Goal: Task Accomplishment & Management: Use online tool/utility

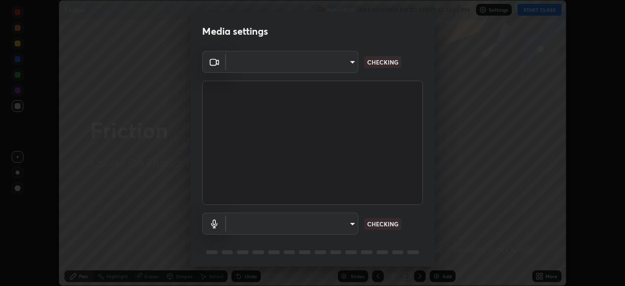
scroll to position [35, 0]
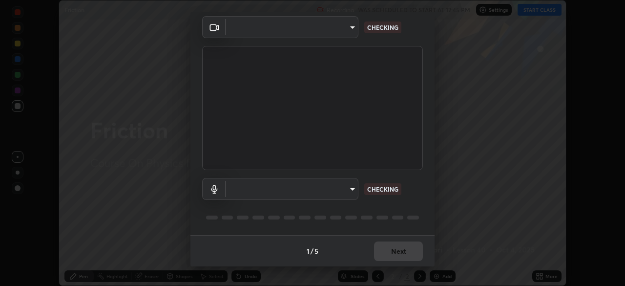
type input "09774d7d098996594ab6bce95c38d17c558d4da6542d49d5e665f1ab1cfd73a1"
type input "default"
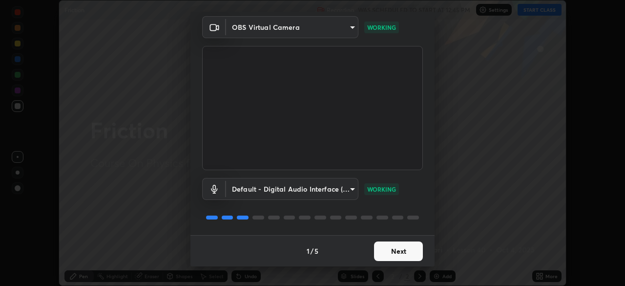
click at [397, 250] on button "Next" at bounding box center [398, 251] width 49 height 20
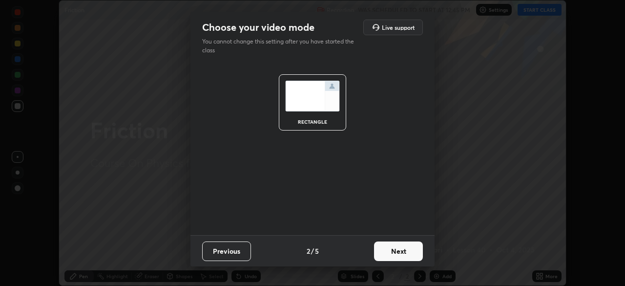
click at [397, 250] on button "Next" at bounding box center [398, 251] width 49 height 20
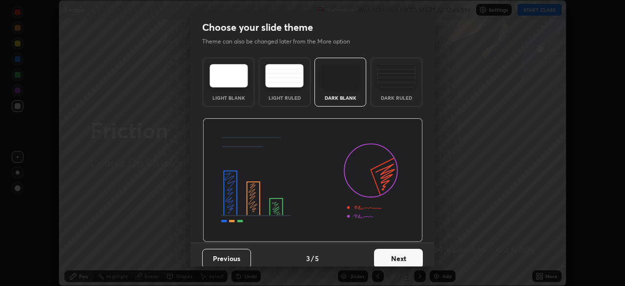
click at [397, 250] on button "Next" at bounding box center [398, 259] width 49 height 20
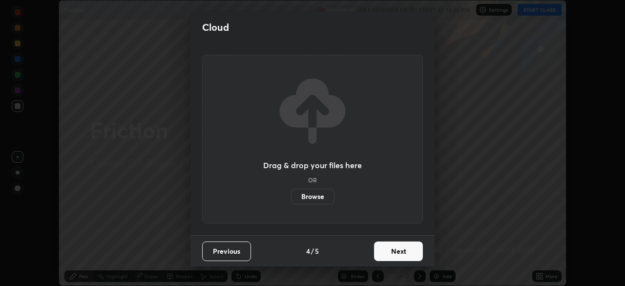
click at [395, 252] on button "Next" at bounding box center [398, 251] width 49 height 20
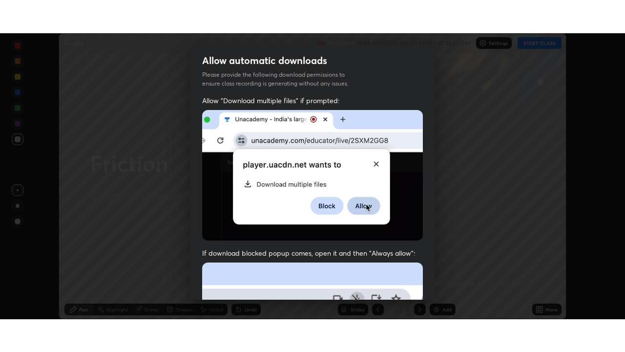
scroll to position [234, 0]
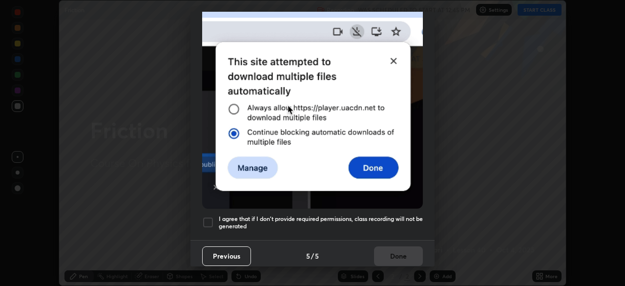
click at [213, 216] on div at bounding box center [208, 222] width 12 height 12
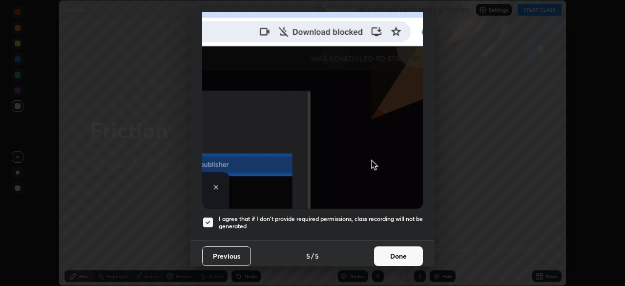
click at [385, 254] on button "Done" at bounding box center [398, 256] width 49 height 20
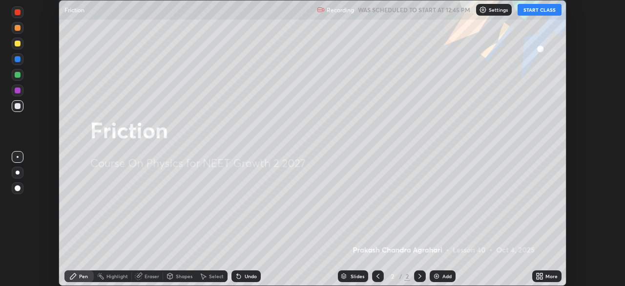
click at [440, 275] on div "Add" at bounding box center [443, 276] width 26 height 12
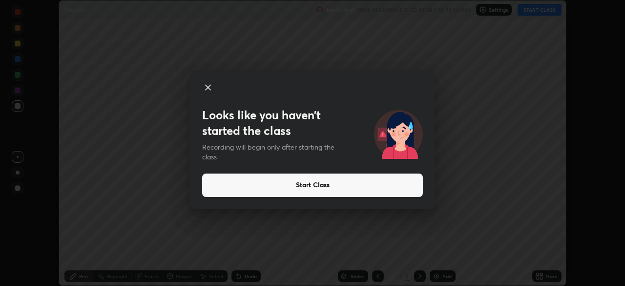
click at [206, 87] on icon at bounding box center [208, 88] width 12 height 12
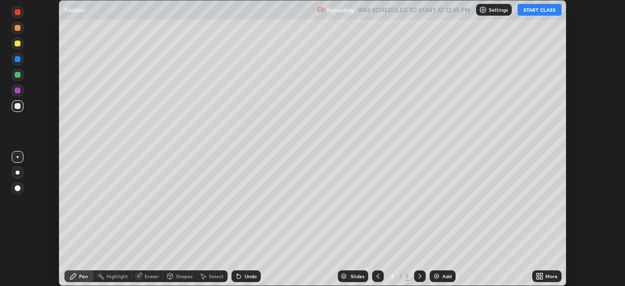
click at [550, 11] on button "START CLASS" at bounding box center [540, 10] width 44 height 12
click at [541, 274] on icon at bounding box center [541, 274] width 2 height 2
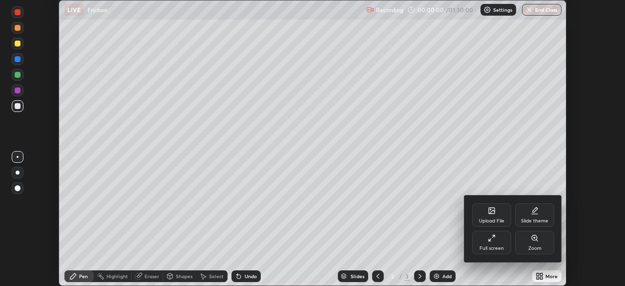
click at [502, 242] on div "Full screen" at bounding box center [491, 241] width 39 height 23
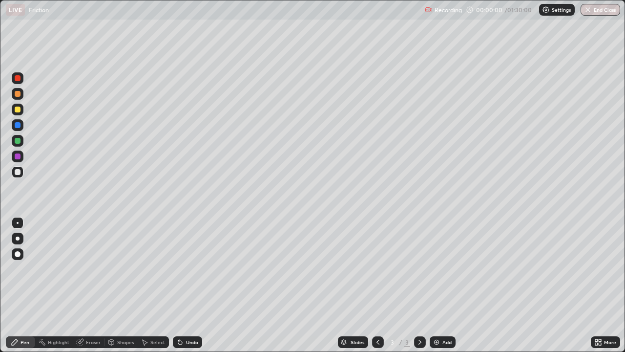
scroll to position [352, 625]
click at [19, 109] on div at bounding box center [18, 109] width 6 height 6
click at [16, 239] on div at bounding box center [18, 238] width 4 height 4
click at [18, 140] on div at bounding box center [18, 141] width 6 height 6
click at [89, 285] on div "Eraser" at bounding box center [93, 341] width 15 height 5
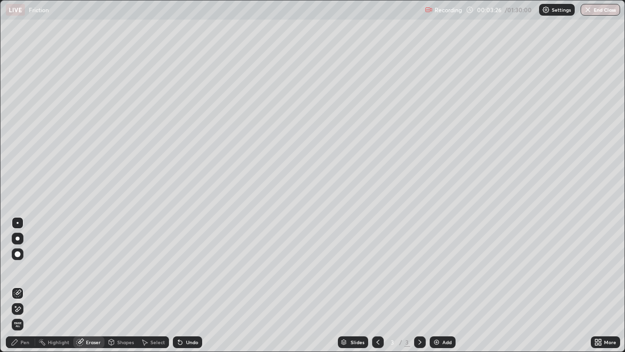
click at [31, 285] on div "Pen" at bounding box center [20, 342] width 29 height 12
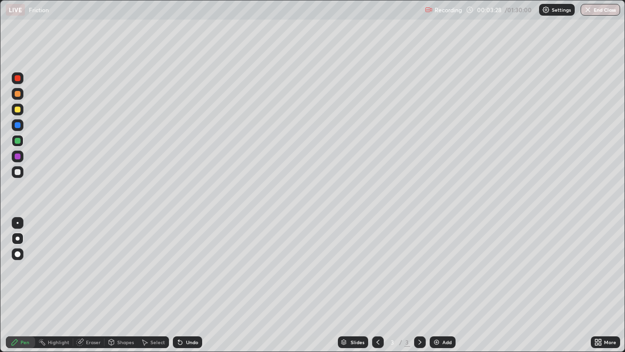
click at [18, 158] on div at bounding box center [18, 156] width 6 height 6
click at [19, 171] on div at bounding box center [18, 172] width 6 height 6
click at [176, 285] on div "Undo" at bounding box center [187, 342] width 29 height 12
click at [90, 285] on div "Eraser" at bounding box center [93, 341] width 15 height 5
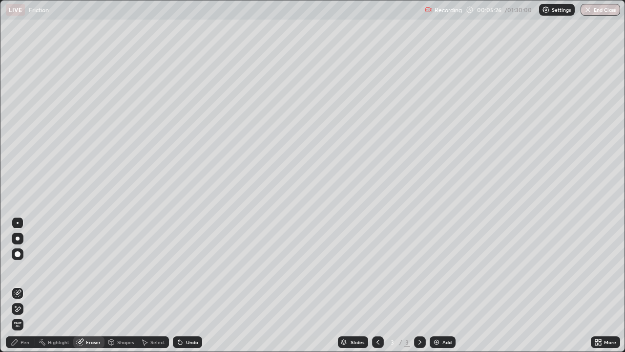
click at [21, 285] on div "Pen" at bounding box center [25, 341] width 9 height 5
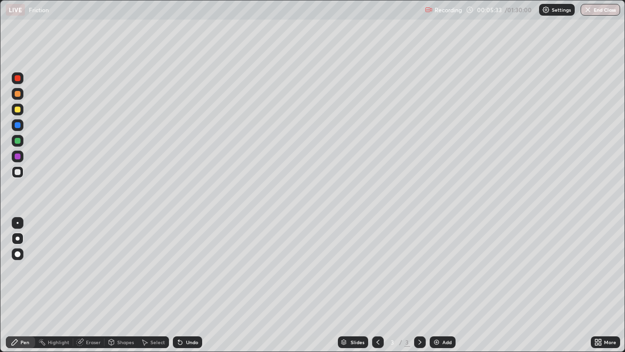
click at [96, 285] on div "Eraser" at bounding box center [93, 341] width 15 height 5
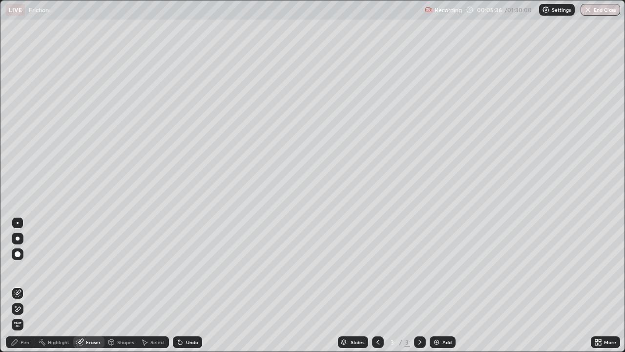
click at [25, 285] on div "Pen" at bounding box center [25, 341] width 9 height 5
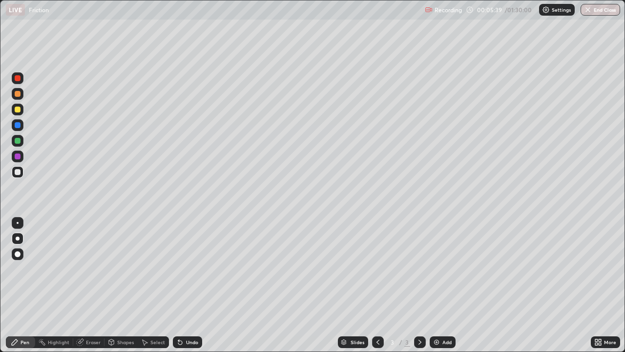
click at [98, 285] on div "Eraser" at bounding box center [93, 341] width 15 height 5
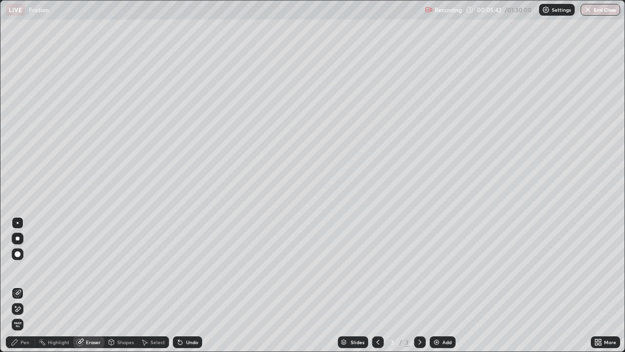
click at [23, 285] on div "Pen" at bounding box center [25, 341] width 9 height 5
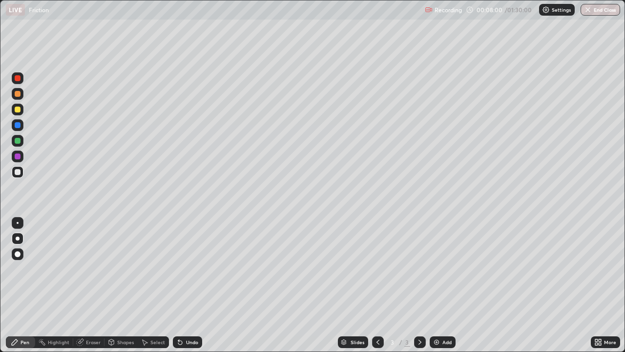
click at [434, 285] on img at bounding box center [437, 342] width 8 height 8
click at [124, 285] on div "Shapes" at bounding box center [121, 342] width 33 height 12
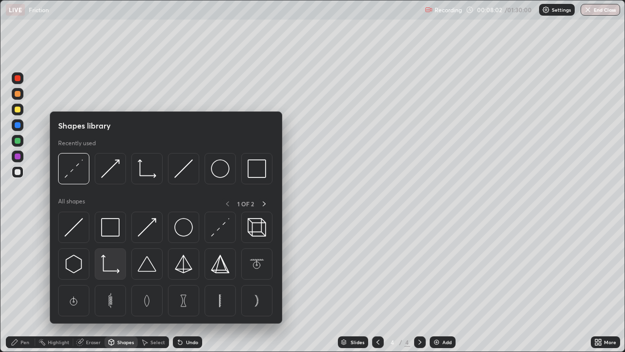
click at [117, 261] on img at bounding box center [110, 263] width 19 height 19
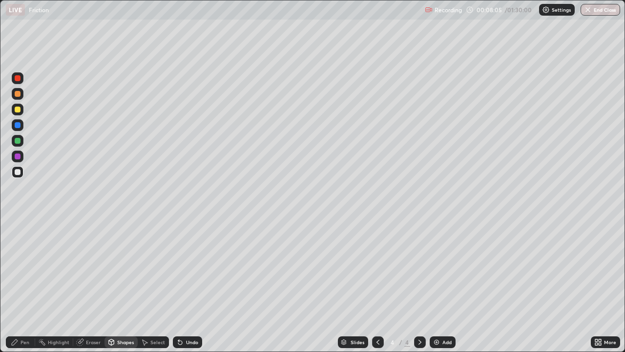
click at [25, 285] on div "Pen" at bounding box center [25, 341] width 9 height 5
click at [15, 109] on div at bounding box center [18, 109] width 6 height 6
click at [377, 285] on icon at bounding box center [378, 342] width 8 height 8
click at [83, 285] on icon at bounding box center [80, 342] width 8 height 8
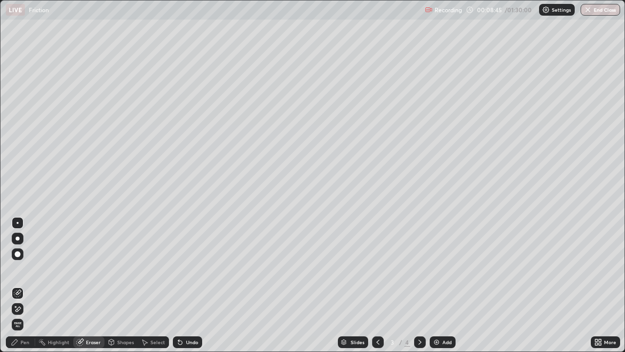
click at [24, 285] on div "Pen" at bounding box center [25, 341] width 9 height 5
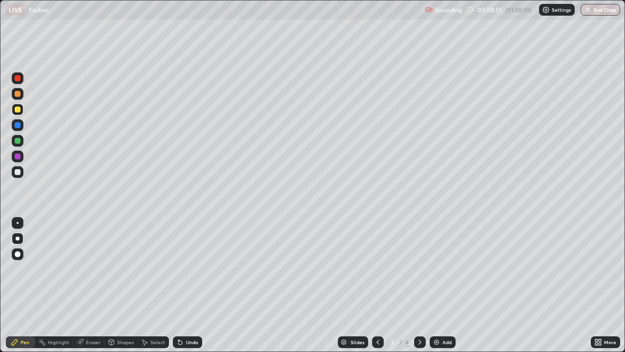
click at [90, 285] on div "Eraser" at bounding box center [93, 341] width 15 height 5
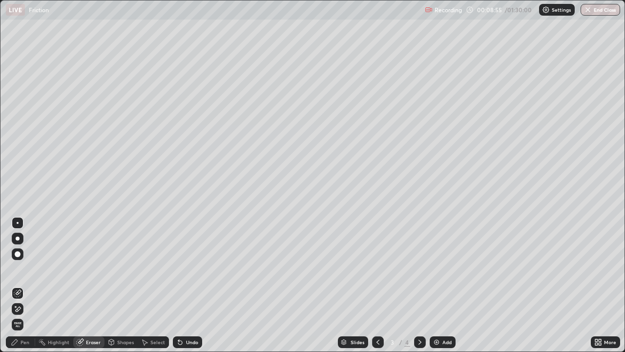
click at [24, 285] on div "Pen" at bounding box center [25, 341] width 9 height 5
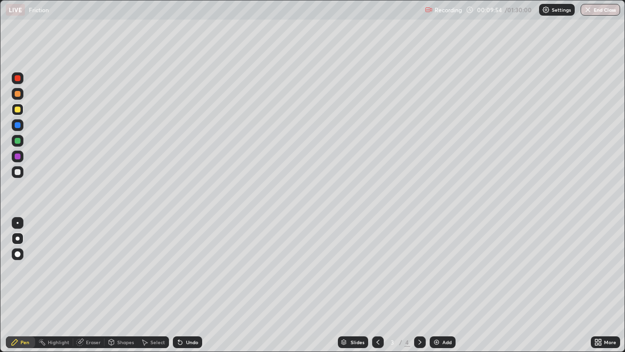
click at [419, 285] on icon at bounding box center [419, 341] width 3 height 5
click at [376, 285] on icon at bounding box center [378, 342] width 8 height 8
click at [419, 285] on icon at bounding box center [420, 342] width 8 height 8
click at [192, 285] on div "Undo" at bounding box center [192, 341] width 12 height 5
click at [222, 285] on div "Slides 4 / 4 Add" at bounding box center [396, 342] width 389 height 20
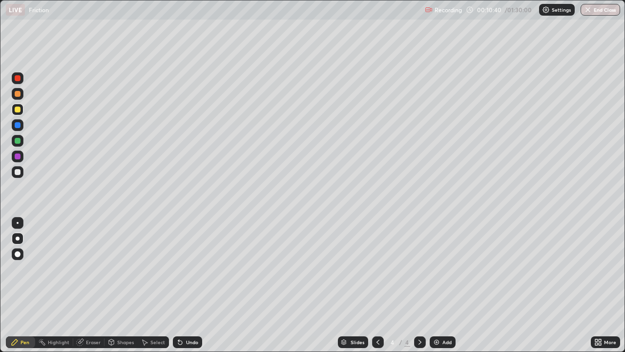
click at [192, 285] on div "Undo" at bounding box center [192, 341] width 12 height 5
click at [190, 285] on div "Undo" at bounding box center [192, 341] width 12 height 5
click at [193, 285] on div "Undo" at bounding box center [192, 341] width 12 height 5
click at [90, 285] on div "Eraser" at bounding box center [93, 341] width 15 height 5
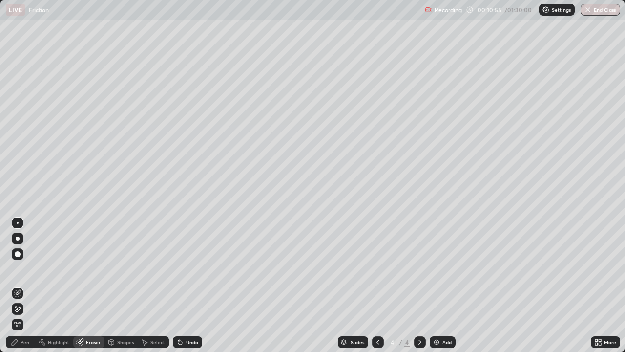
click at [18, 285] on icon at bounding box center [18, 309] width 8 height 8
click at [19, 285] on icon at bounding box center [15, 342] width 8 height 8
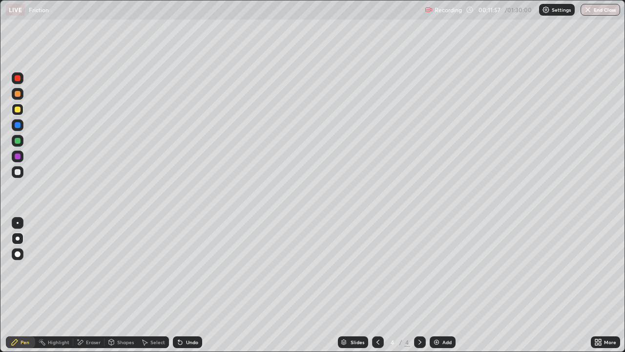
click at [88, 285] on div "Eraser" at bounding box center [93, 341] width 15 height 5
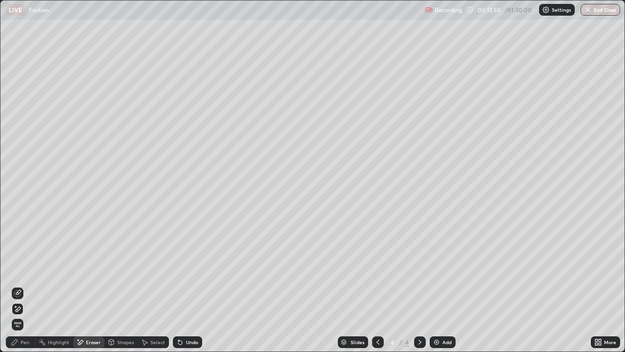
click at [20, 285] on div "Pen" at bounding box center [20, 342] width 29 height 12
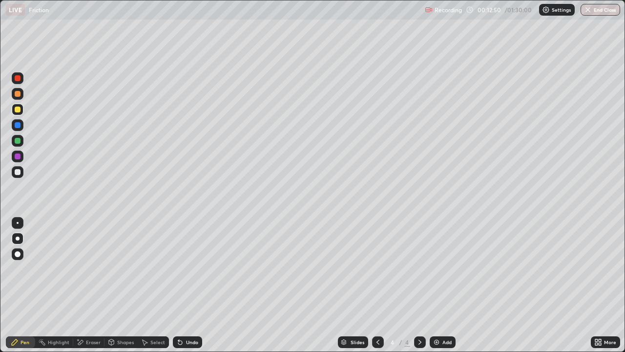
click at [18, 139] on div at bounding box center [18, 141] width 6 height 6
click at [18, 110] on div at bounding box center [18, 109] width 6 height 6
click at [438, 285] on img at bounding box center [437, 342] width 8 height 8
click at [442, 285] on div "Add" at bounding box center [446, 341] width 9 height 5
click at [193, 285] on div "Undo" at bounding box center [185, 342] width 33 height 20
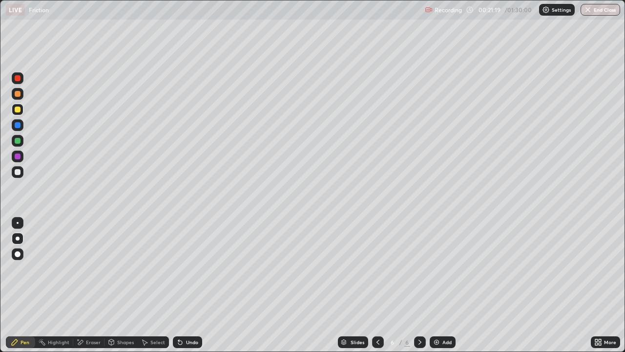
click at [189, 285] on div "Undo" at bounding box center [187, 342] width 29 height 12
click at [17, 124] on div at bounding box center [18, 125] width 6 height 6
click at [431, 285] on div "Add" at bounding box center [443, 342] width 26 height 12
click at [119, 285] on div "Shapes" at bounding box center [125, 341] width 17 height 5
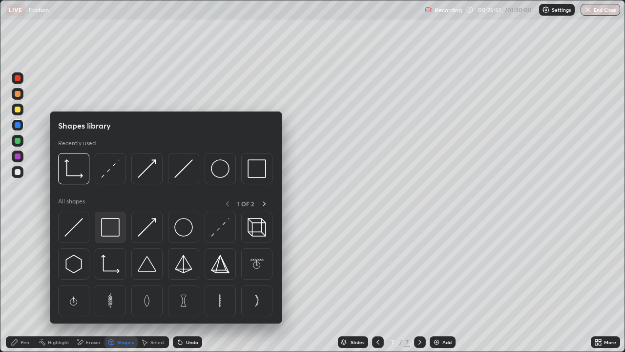
click at [104, 231] on img at bounding box center [110, 227] width 19 height 19
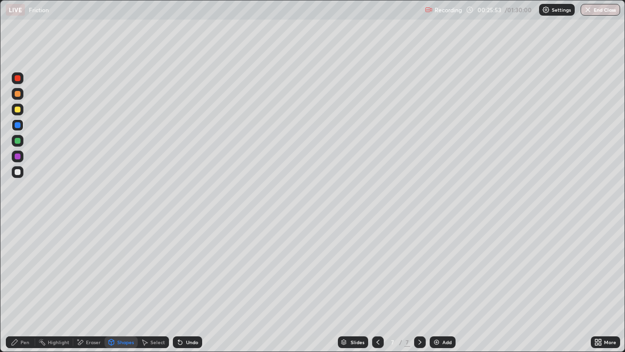
click at [27, 285] on div "Pen" at bounding box center [25, 341] width 9 height 5
click at [17, 172] on div at bounding box center [18, 172] width 6 height 6
click at [88, 285] on div "Eraser" at bounding box center [93, 341] width 15 height 5
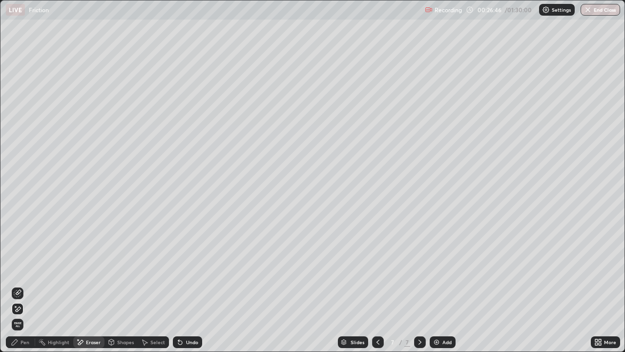
click at [26, 285] on div "Pen" at bounding box center [25, 341] width 9 height 5
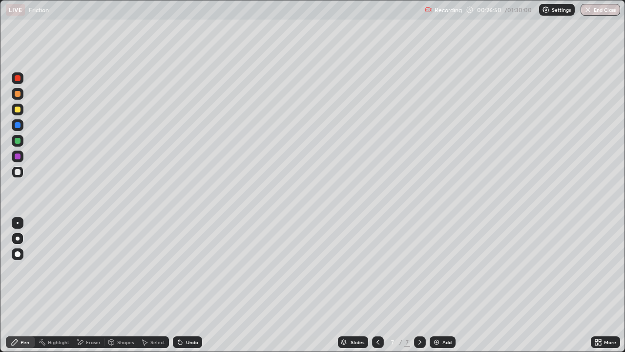
click at [89, 285] on div "Eraser" at bounding box center [93, 341] width 15 height 5
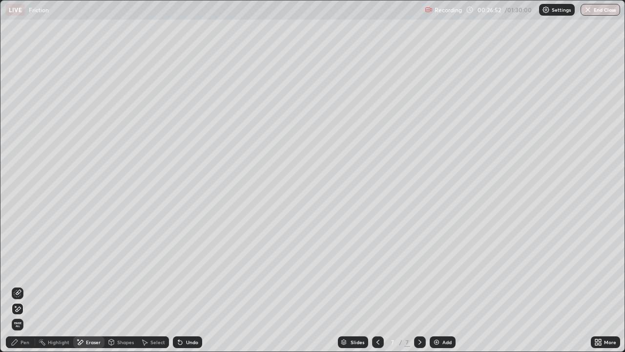
click at [21, 285] on div "Pen" at bounding box center [20, 342] width 29 height 12
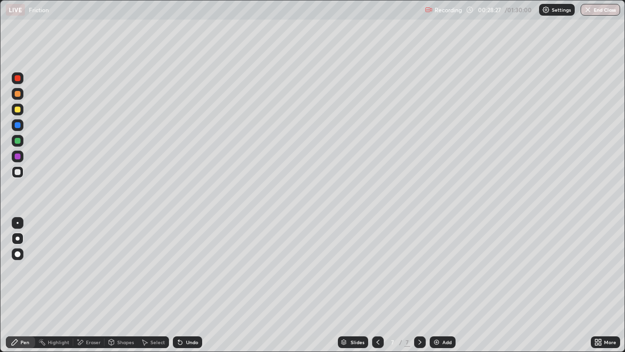
click at [437, 285] on img at bounding box center [437, 342] width 8 height 8
click at [18, 110] on div at bounding box center [18, 109] width 6 height 6
click at [91, 285] on div "Eraser" at bounding box center [93, 341] width 15 height 5
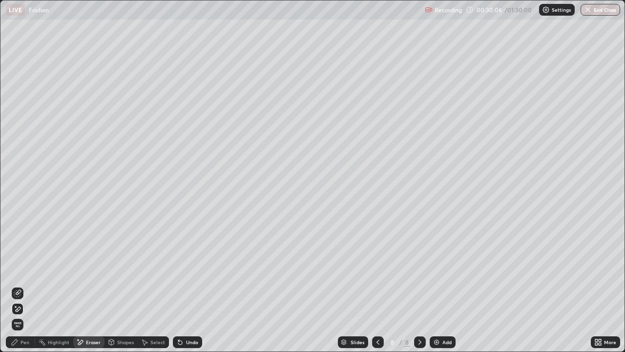
click at [18, 285] on span "Erase all" at bounding box center [17, 324] width 11 height 6
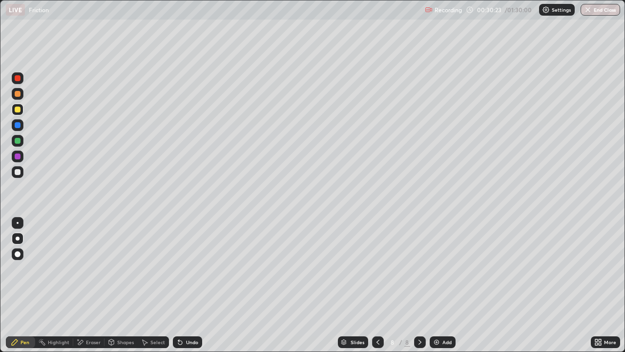
click at [126, 285] on div "Shapes" at bounding box center [125, 341] width 17 height 5
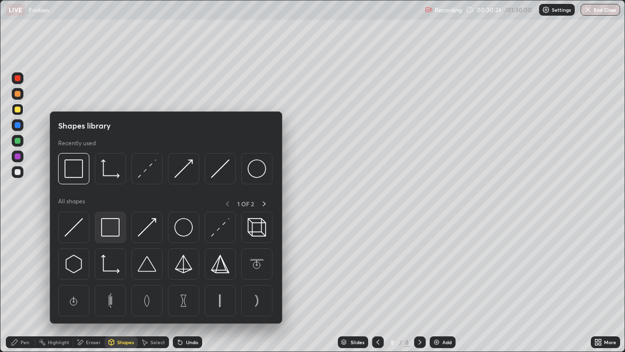
click at [113, 235] on img at bounding box center [110, 227] width 19 height 19
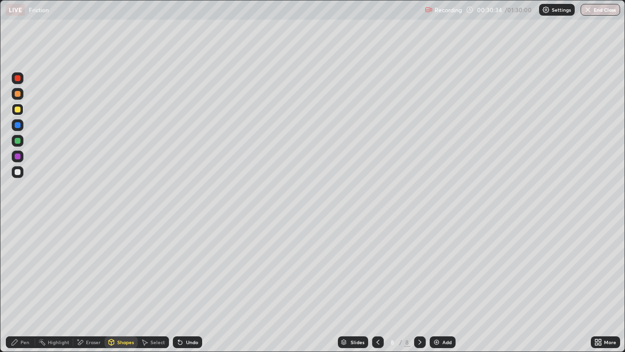
click at [126, 285] on div "Shapes" at bounding box center [125, 341] width 17 height 5
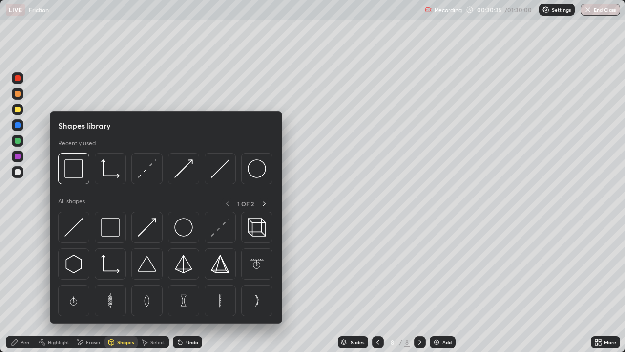
click at [147, 231] on img at bounding box center [147, 227] width 19 height 19
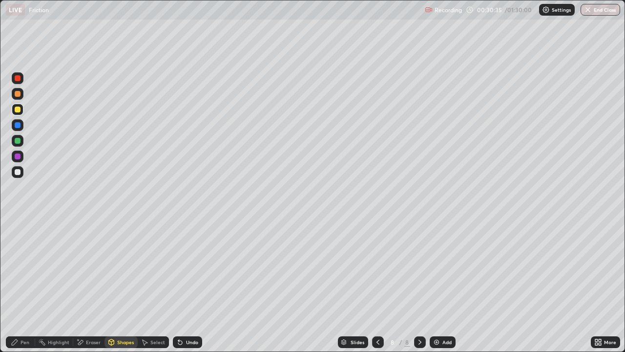
click at [23, 157] on div at bounding box center [18, 156] width 12 height 12
click at [127, 285] on div "Shapes" at bounding box center [125, 341] width 17 height 5
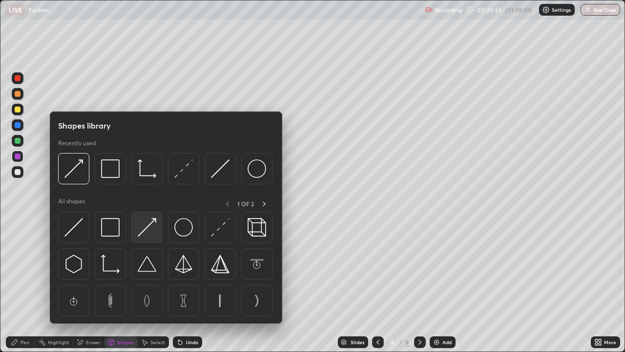
click at [147, 232] on img at bounding box center [147, 227] width 19 height 19
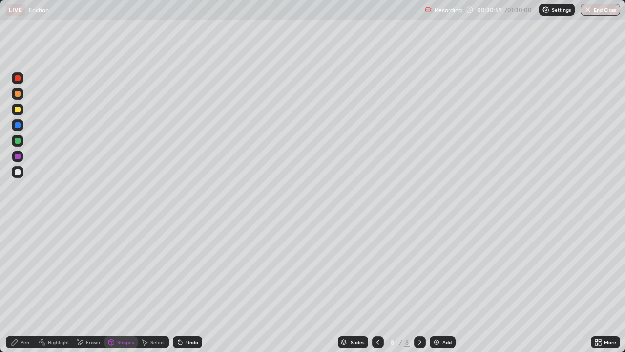
click at [20, 142] on div at bounding box center [18, 141] width 6 height 6
click at [23, 285] on div "Pen" at bounding box center [25, 341] width 9 height 5
click at [23, 171] on div at bounding box center [18, 172] width 12 height 12
click at [155, 285] on div "Select" at bounding box center [157, 341] width 15 height 5
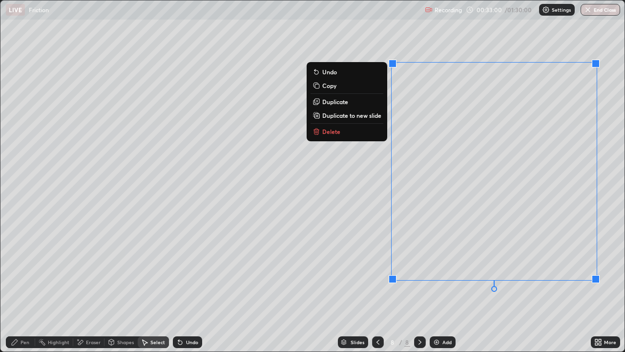
click at [23, 285] on div "Pen" at bounding box center [25, 341] width 9 height 5
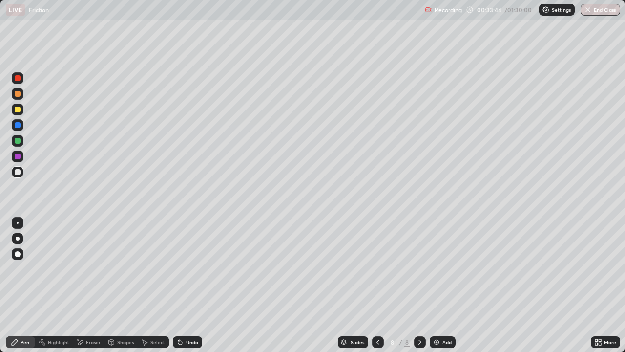
click at [121, 285] on div "Shapes" at bounding box center [121, 342] width 33 height 12
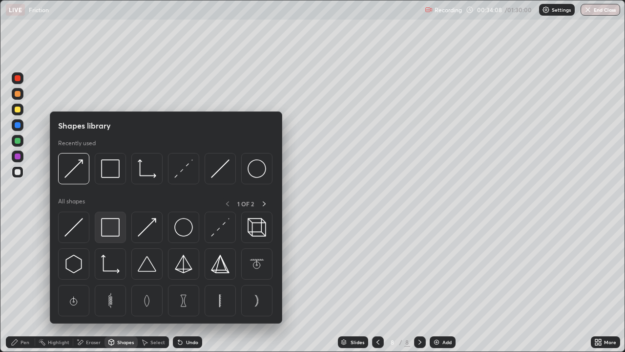
click at [106, 233] on img at bounding box center [110, 227] width 19 height 19
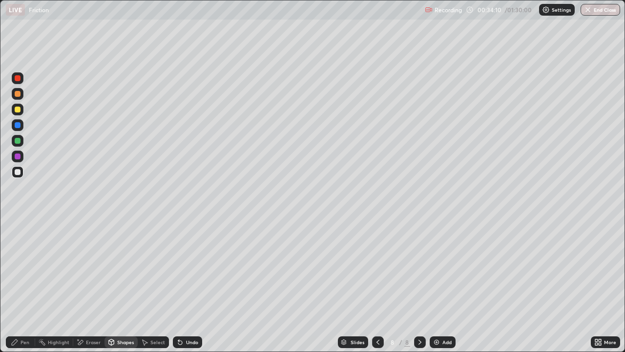
click at [28, 285] on div "Pen" at bounding box center [20, 342] width 29 height 12
click at [19, 113] on div at bounding box center [18, 110] width 12 height 12
click at [92, 285] on div "Eraser" at bounding box center [93, 341] width 15 height 5
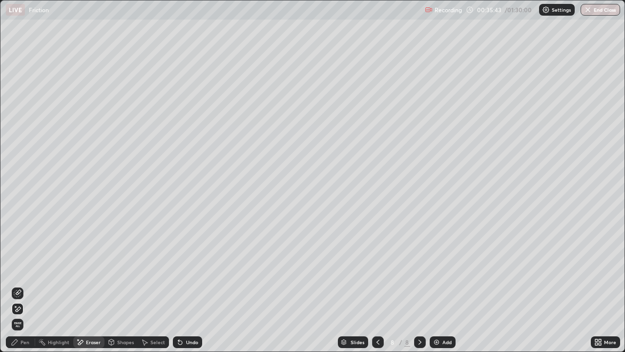
click at [24, 285] on div "Pen" at bounding box center [20, 342] width 29 height 12
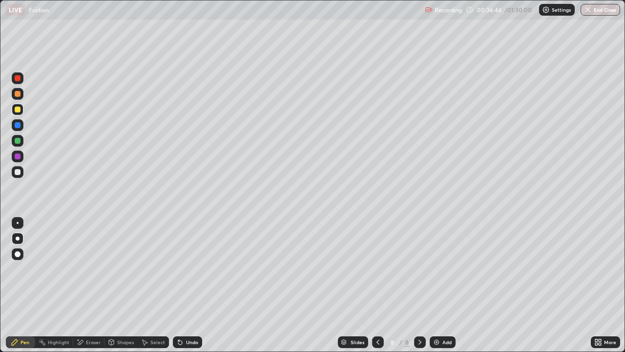
click at [18, 156] on div at bounding box center [18, 156] width 6 height 6
click at [92, 285] on div "Eraser" at bounding box center [93, 341] width 15 height 5
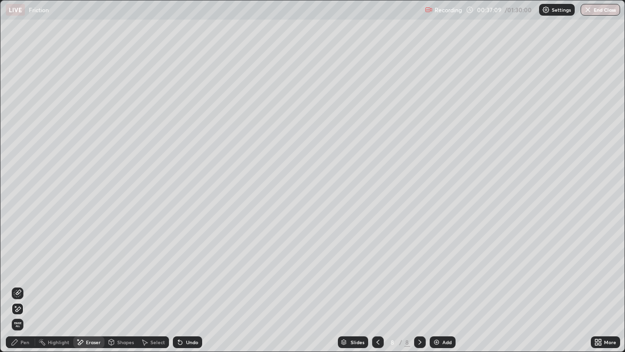
click at [157, 285] on div "Select" at bounding box center [157, 341] width 15 height 5
click at [115, 285] on div "Shapes" at bounding box center [121, 342] width 33 height 12
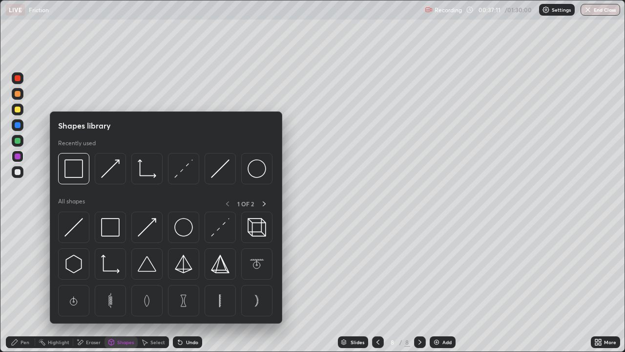
click at [89, 285] on div "Eraser" at bounding box center [93, 341] width 15 height 5
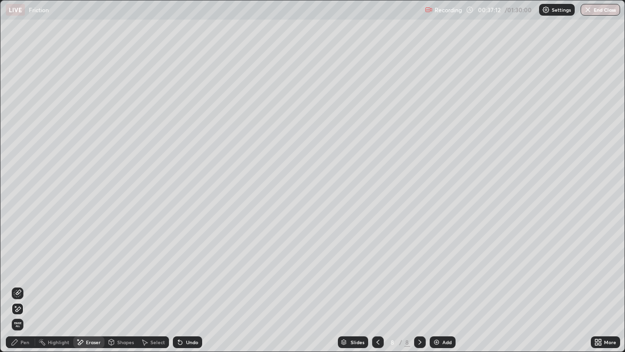
click at [19, 285] on icon at bounding box center [18, 309] width 8 height 8
click at [21, 285] on span "Erase all" at bounding box center [17, 324] width 11 height 6
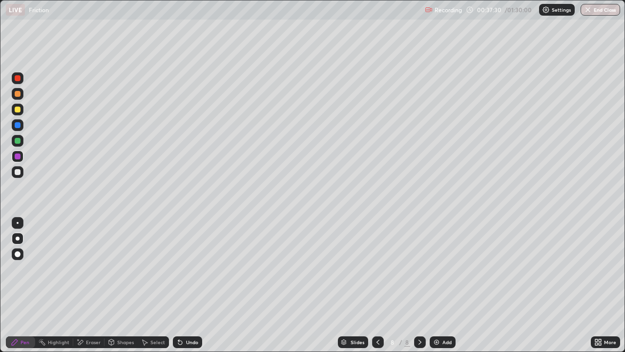
click at [120, 285] on div "Shapes" at bounding box center [125, 341] width 17 height 5
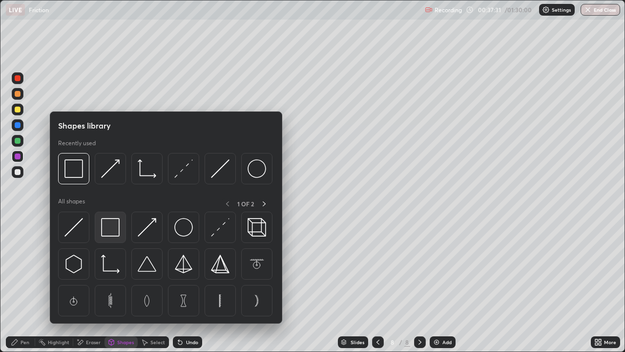
click at [116, 235] on img at bounding box center [110, 227] width 19 height 19
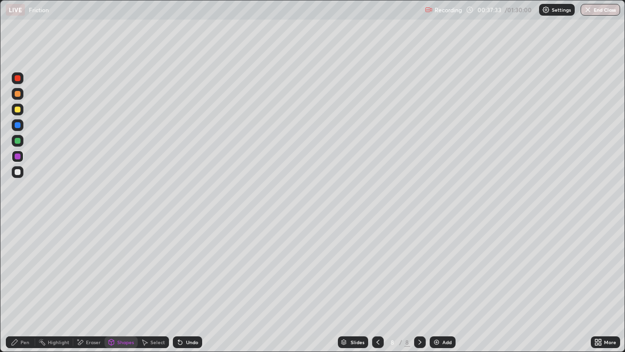
click at [124, 285] on div "Shapes" at bounding box center [125, 341] width 17 height 5
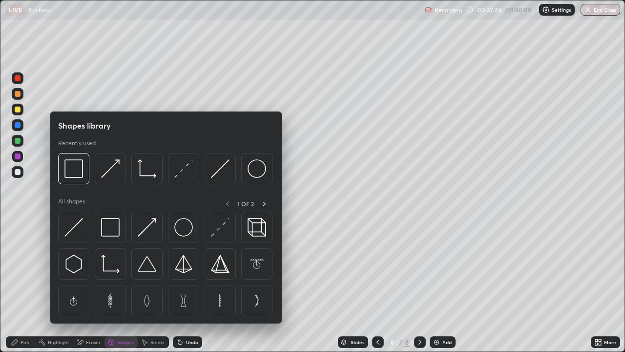
click at [150, 229] on img at bounding box center [147, 227] width 19 height 19
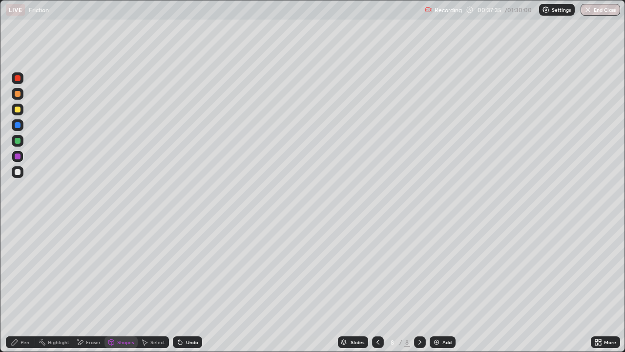
click at [21, 171] on div at bounding box center [18, 172] width 12 height 12
click at [129, 285] on div "Shapes" at bounding box center [125, 341] width 17 height 5
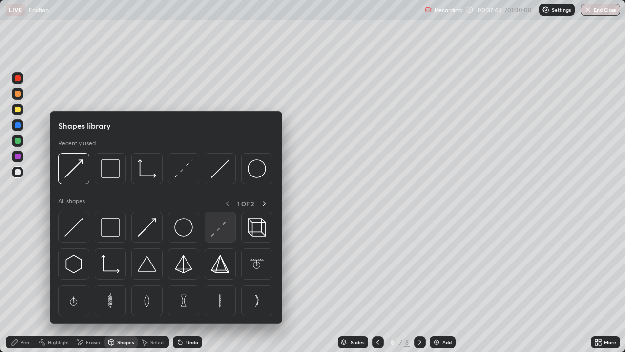
click at [210, 228] on div at bounding box center [220, 226] width 31 height 31
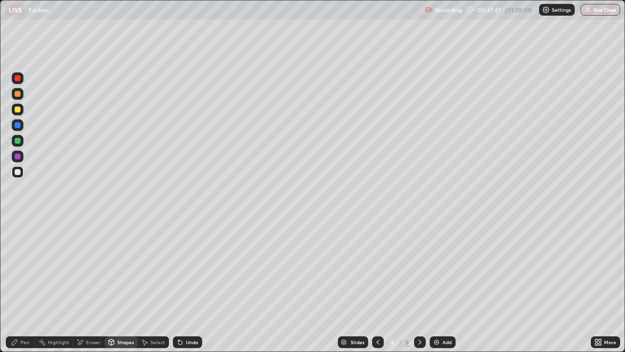
click at [27, 285] on div "Pen" at bounding box center [20, 342] width 29 height 12
click at [19, 142] on div at bounding box center [18, 141] width 6 height 6
click at [431, 285] on div "Add" at bounding box center [443, 342] width 26 height 12
click at [19, 111] on div at bounding box center [18, 109] width 6 height 6
click at [184, 285] on div "Undo" at bounding box center [187, 342] width 29 height 12
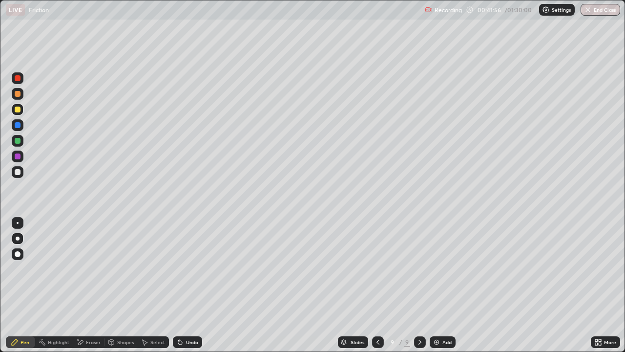
click at [16, 254] on div at bounding box center [18, 254] width 6 height 6
click at [98, 285] on div "Eraser" at bounding box center [88, 342] width 31 height 12
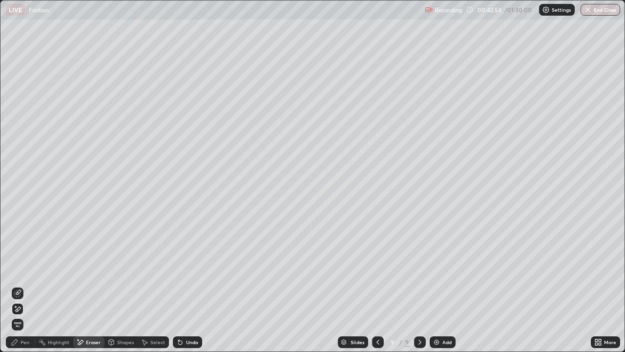
click at [29, 285] on div "Pen" at bounding box center [25, 341] width 9 height 5
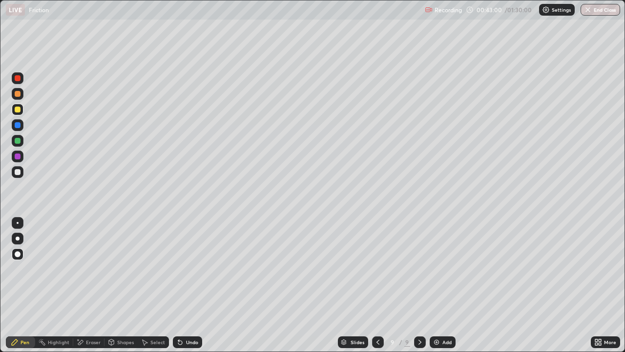
click at [117, 285] on div "Shapes" at bounding box center [125, 341] width 17 height 5
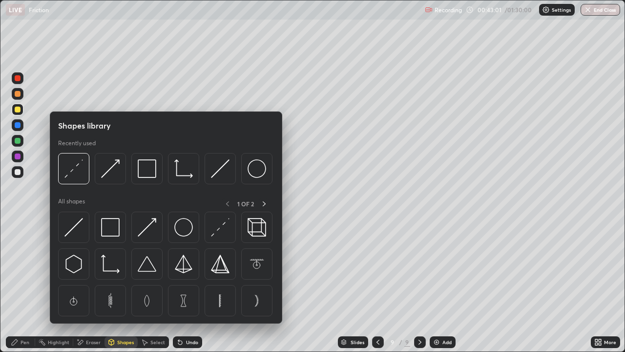
click at [92, 285] on div "Eraser" at bounding box center [93, 341] width 15 height 5
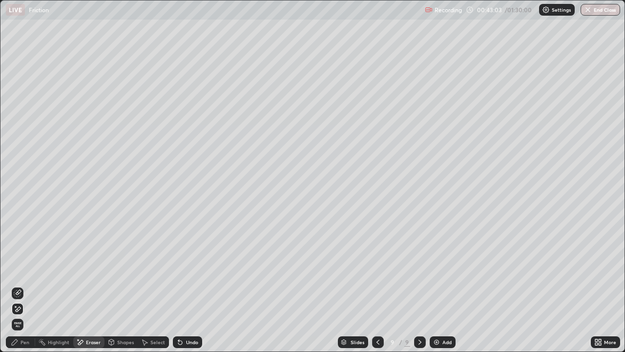
click at [33, 285] on div "Pen" at bounding box center [20, 342] width 29 height 12
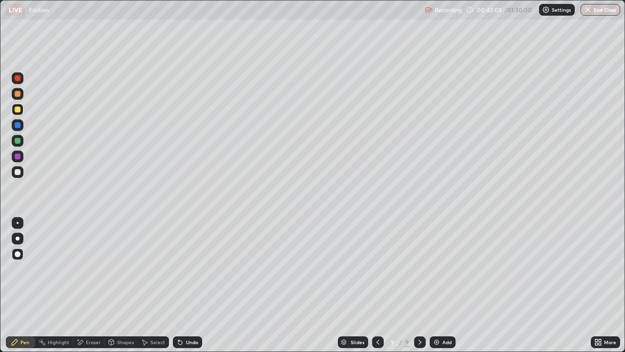
click at [87, 285] on div "Eraser" at bounding box center [88, 342] width 31 height 12
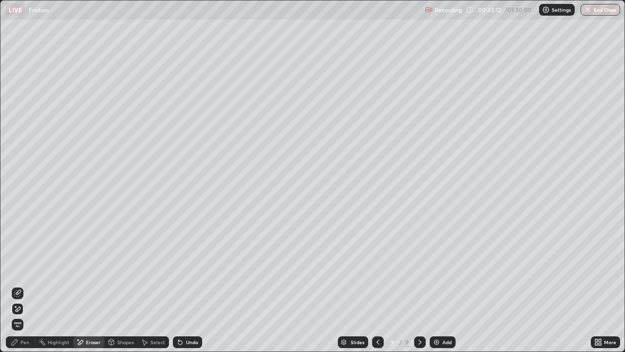
click at [29, 285] on div "Pen" at bounding box center [20, 342] width 29 height 12
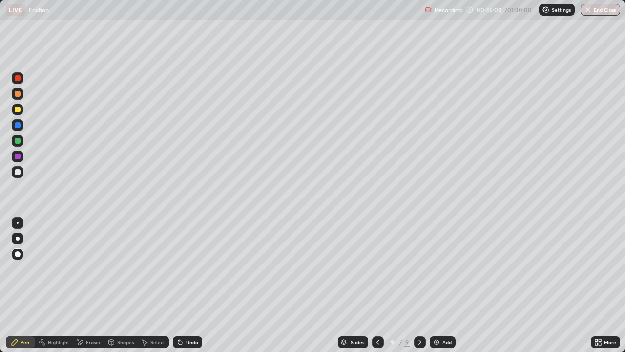
click at [0, 285] on div "Setting up your live class" at bounding box center [312, 176] width 625 height 352
click at [437, 285] on img at bounding box center [437, 342] width 8 height 8
click at [17, 155] on div at bounding box center [18, 156] width 6 height 6
click at [184, 285] on div "Undo" at bounding box center [187, 342] width 29 height 12
click at [186, 285] on div "Undo" at bounding box center [192, 341] width 12 height 5
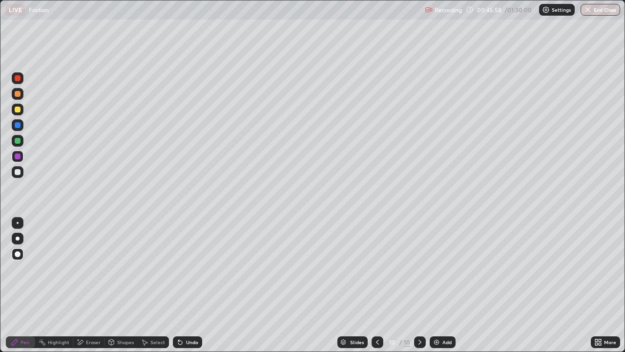
click at [18, 141] on div at bounding box center [18, 141] width 6 height 6
click at [19, 172] on div at bounding box center [18, 172] width 6 height 6
click at [120, 285] on div "Shapes" at bounding box center [125, 341] width 17 height 5
click at [437, 285] on img at bounding box center [437, 342] width 8 height 8
click at [123, 285] on div "Shapes" at bounding box center [121, 342] width 33 height 12
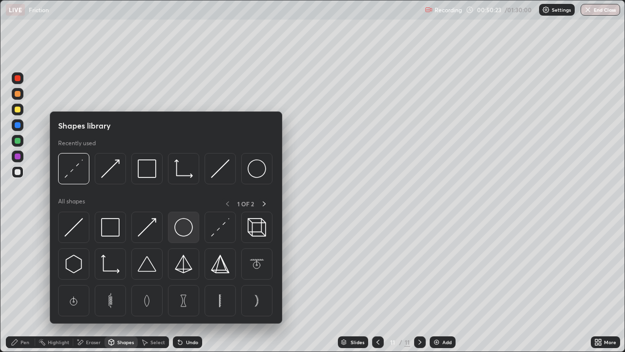
click at [184, 228] on img at bounding box center [183, 227] width 19 height 19
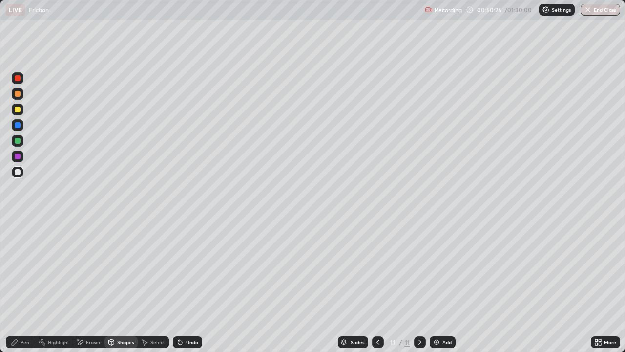
click at [193, 285] on div "Undo" at bounding box center [187, 342] width 29 height 12
click at [18, 156] on div at bounding box center [18, 156] width 6 height 6
click at [31, 285] on div "Pen" at bounding box center [20, 342] width 29 height 12
click at [17, 169] on div at bounding box center [18, 172] width 6 height 6
click at [433, 285] on img at bounding box center [437, 342] width 8 height 8
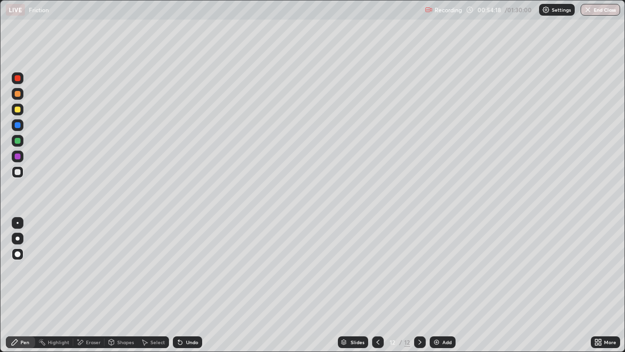
click at [94, 285] on div "Eraser" at bounding box center [88, 342] width 31 height 12
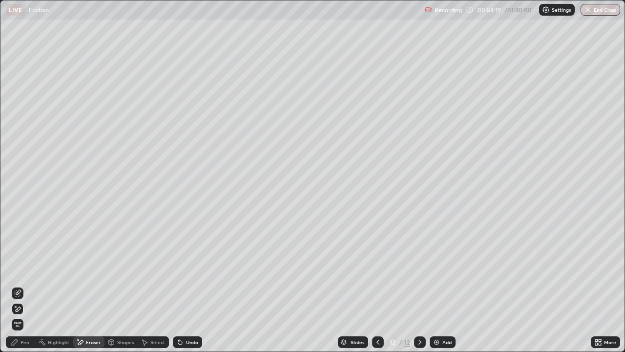
click at [122, 285] on div "Shapes" at bounding box center [125, 341] width 17 height 5
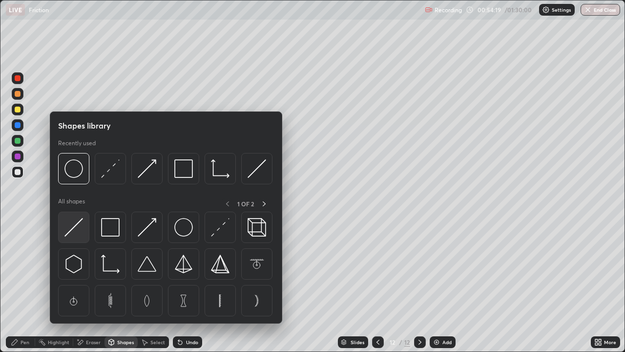
click at [87, 232] on div at bounding box center [73, 226] width 31 height 31
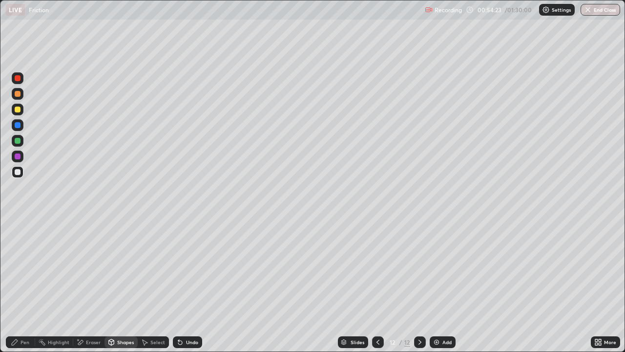
click at [183, 285] on div "Undo" at bounding box center [187, 342] width 29 height 12
click at [193, 285] on div "Undo" at bounding box center [192, 341] width 12 height 5
click at [129, 285] on div "Shapes" at bounding box center [125, 341] width 17 height 5
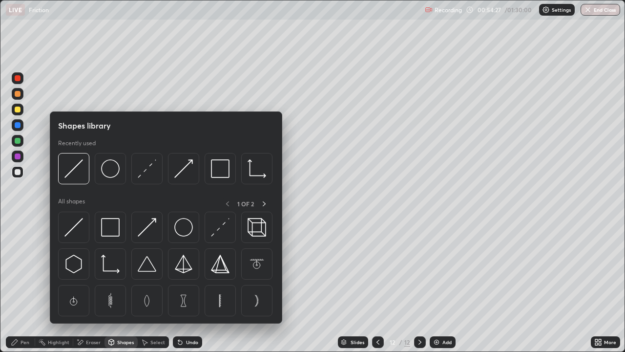
click at [107, 232] on img at bounding box center [110, 227] width 19 height 19
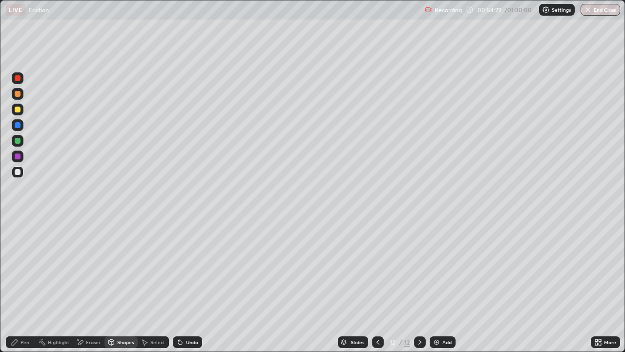
click at [20, 143] on div at bounding box center [18, 141] width 12 height 12
click at [125, 285] on div "Shapes" at bounding box center [125, 341] width 17 height 5
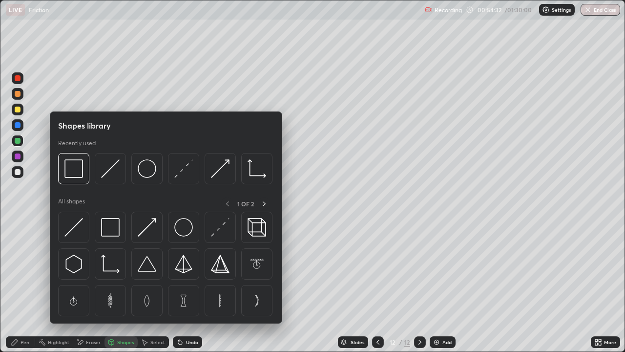
click at [82, 230] on img at bounding box center [73, 227] width 19 height 19
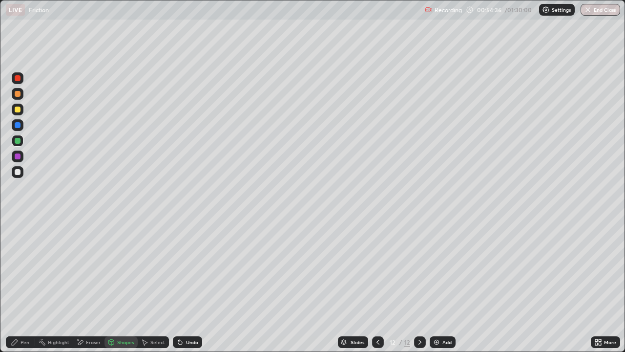
click at [127, 285] on div "Shapes" at bounding box center [121, 342] width 33 height 12
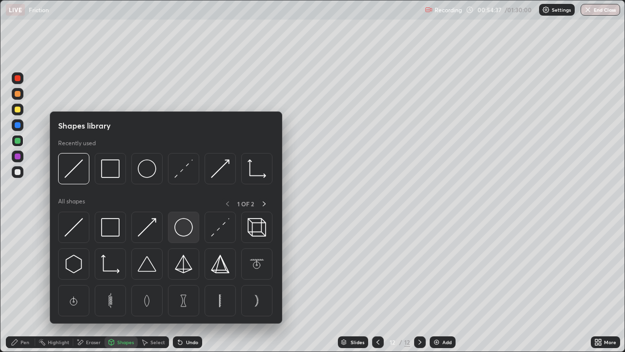
click at [183, 224] on img at bounding box center [183, 227] width 19 height 19
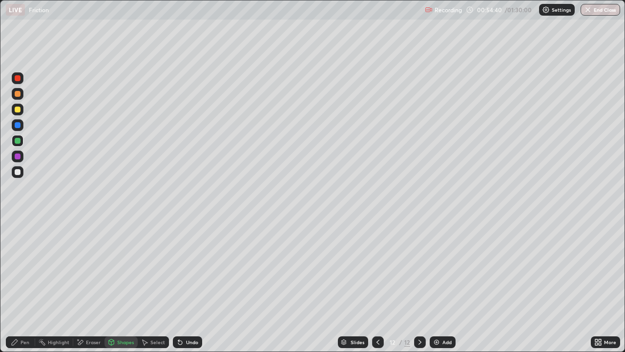
click at [18, 156] on div at bounding box center [18, 156] width 6 height 6
click at [117, 285] on div "Shapes" at bounding box center [125, 341] width 17 height 5
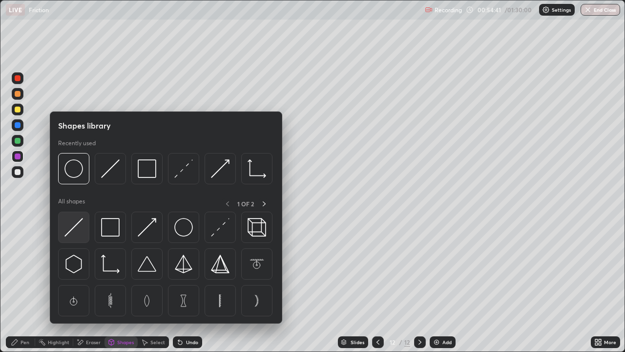
click at [84, 230] on div at bounding box center [73, 226] width 31 height 31
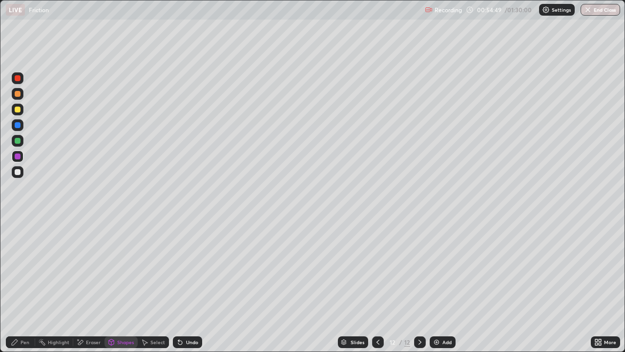
click at [126, 285] on div "Shapes" at bounding box center [121, 342] width 33 height 12
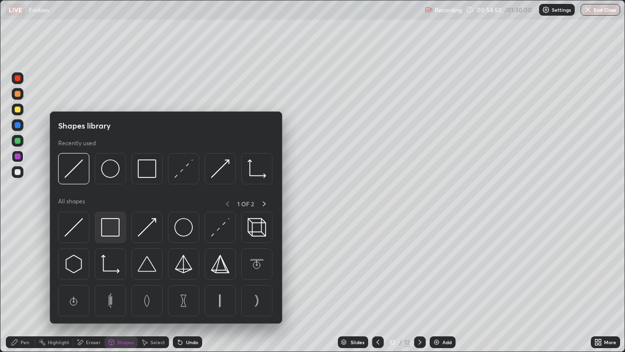
click at [120, 234] on img at bounding box center [110, 227] width 19 height 19
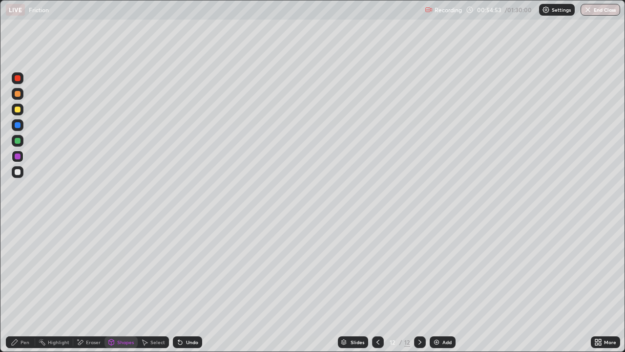
click at [193, 285] on div "Undo" at bounding box center [187, 342] width 29 height 12
click at [27, 285] on div "Pen" at bounding box center [25, 341] width 9 height 5
click at [20, 167] on div at bounding box center [18, 172] width 12 height 12
click at [18, 109] on div at bounding box center [18, 109] width 6 height 6
click at [437, 285] on img at bounding box center [437, 342] width 8 height 8
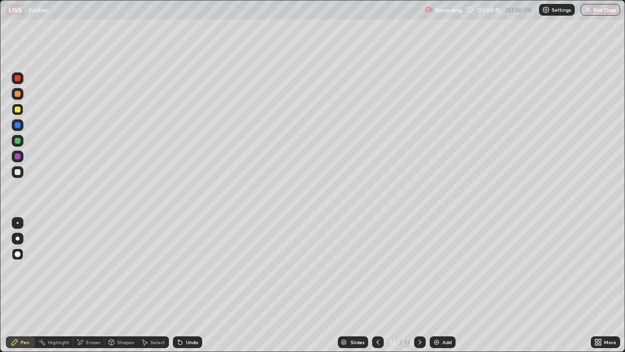
click at [123, 285] on div "Shapes" at bounding box center [125, 341] width 17 height 5
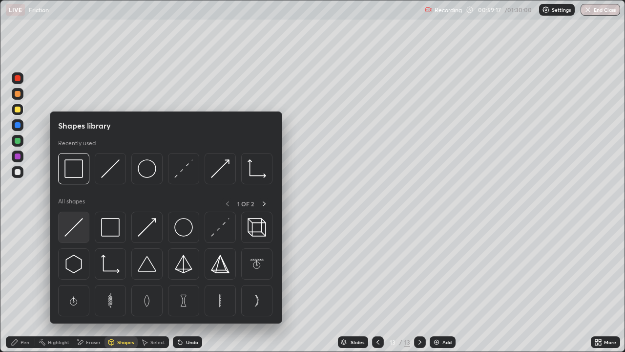
click at [84, 232] on div at bounding box center [73, 226] width 31 height 31
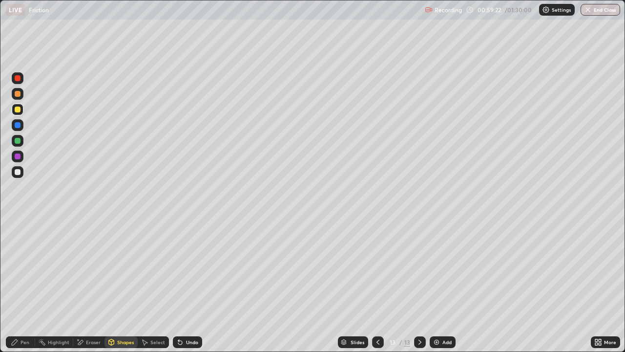
click at [28, 285] on div "Pen" at bounding box center [25, 341] width 9 height 5
click at [17, 171] on div at bounding box center [18, 172] width 6 height 6
click at [190, 285] on div "Undo" at bounding box center [192, 341] width 12 height 5
click at [17, 158] on div at bounding box center [18, 156] width 6 height 6
click at [18, 111] on div at bounding box center [18, 109] width 6 height 6
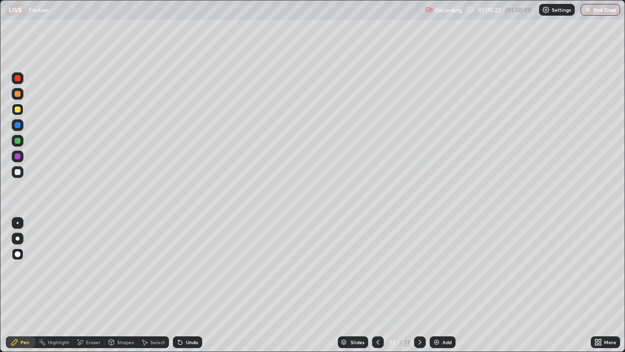
click at [434, 285] on img at bounding box center [437, 342] width 8 height 8
click at [98, 285] on div "Eraser" at bounding box center [93, 341] width 15 height 5
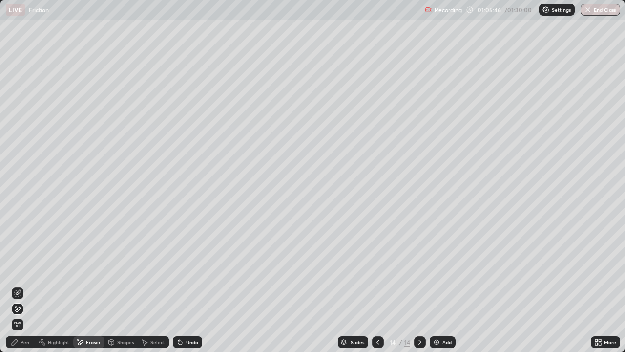
click at [124, 285] on div "Shapes" at bounding box center [125, 341] width 17 height 5
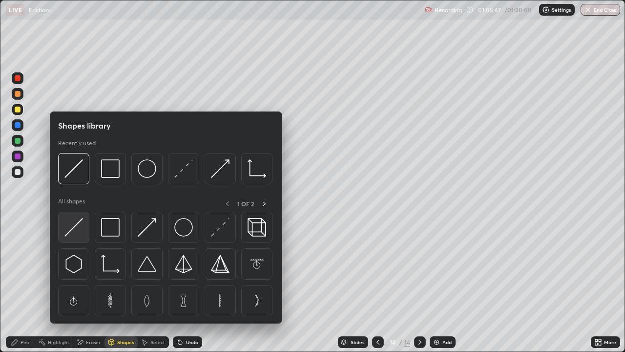
click at [80, 233] on img at bounding box center [73, 227] width 19 height 19
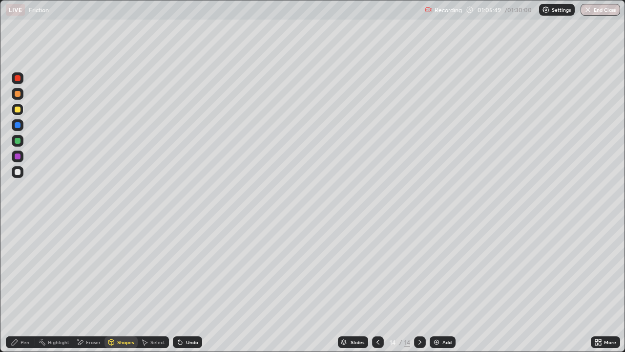
click at [192, 285] on div "Undo" at bounding box center [187, 342] width 29 height 12
click at [115, 285] on div "Shapes" at bounding box center [121, 342] width 33 height 12
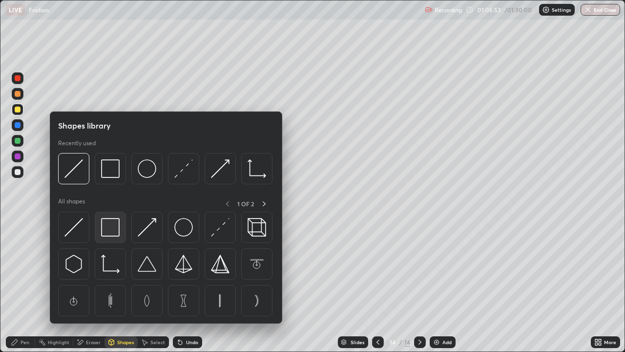
click at [103, 226] on img at bounding box center [110, 227] width 19 height 19
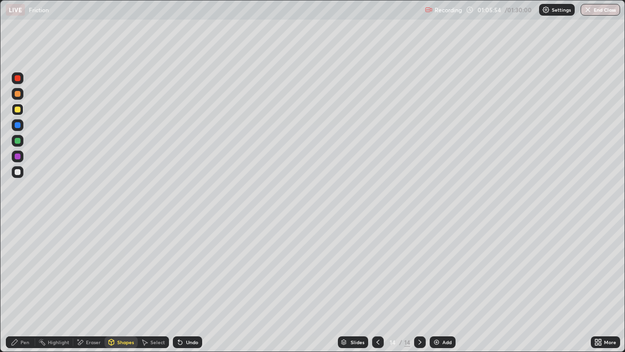
click at [19, 157] on div at bounding box center [18, 156] width 6 height 6
click at [21, 285] on div "Pen" at bounding box center [25, 341] width 9 height 5
click at [18, 110] on div at bounding box center [18, 109] width 6 height 6
click at [123, 285] on div "Shapes" at bounding box center [125, 341] width 17 height 5
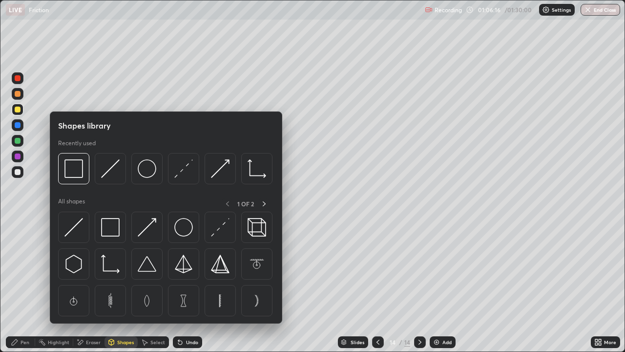
click at [148, 225] on img at bounding box center [147, 227] width 19 height 19
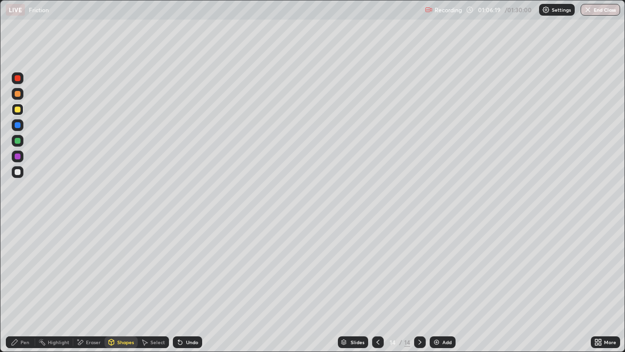
click at [28, 285] on div "Pen" at bounding box center [25, 341] width 9 height 5
click at [19, 124] on div at bounding box center [18, 125] width 6 height 6
click at [20, 159] on div at bounding box center [18, 156] width 6 height 6
click at [19, 141] on div at bounding box center [18, 141] width 6 height 6
click at [22, 190] on div "Erase all" at bounding box center [17, 176] width 23 height 313
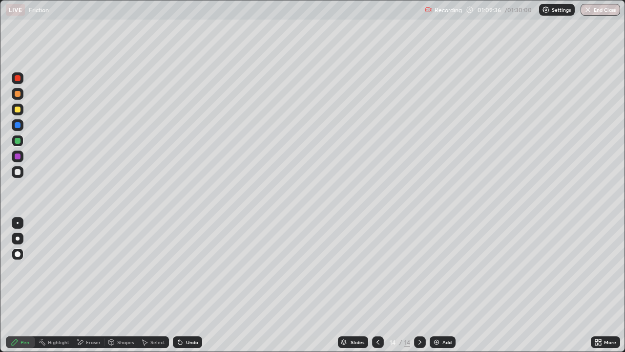
click at [189, 285] on div "Undo" at bounding box center [192, 341] width 12 height 5
click at [188, 285] on div "Undo" at bounding box center [192, 341] width 12 height 5
click at [194, 285] on div "Undo" at bounding box center [192, 341] width 12 height 5
click at [193, 285] on div "Undo" at bounding box center [192, 341] width 12 height 5
click at [433, 285] on img at bounding box center [437, 342] width 8 height 8
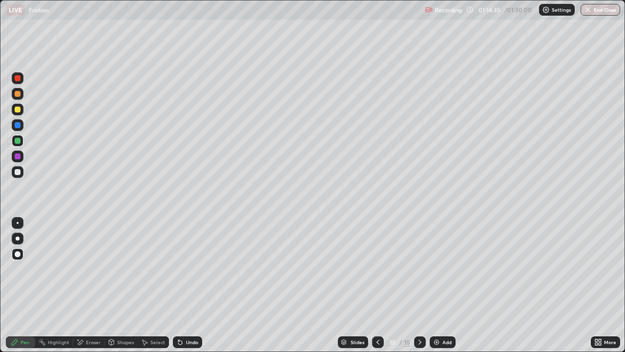
click at [123, 285] on div "Shapes" at bounding box center [125, 341] width 17 height 5
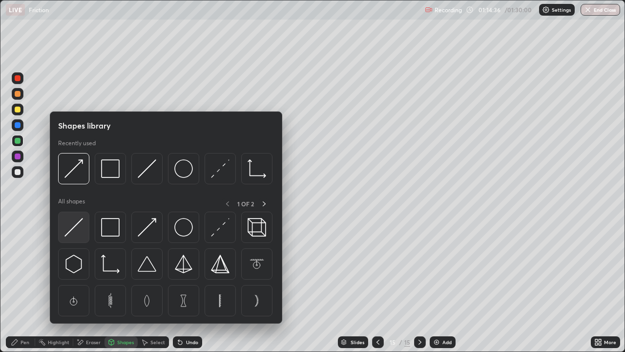
click at [84, 234] on div at bounding box center [73, 226] width 31 height 31
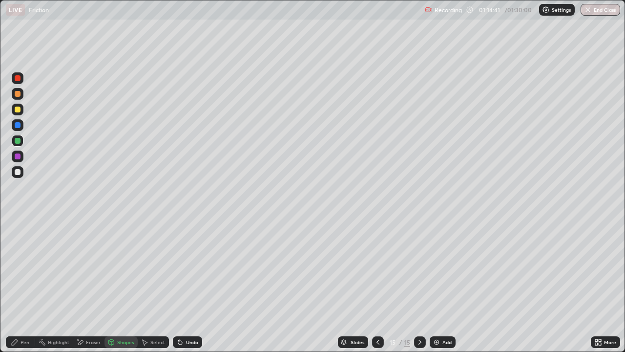
click at [19, 158] on div at bounding box center [18, 156] width 6 height 6
click at [191, 285] on div "Undo" at bounding box center [187, 342] width 29 height 12
click at [29, 285] on div "Pen" at bounding box center [20, 342] width 29 height 12
click at [18, 108] on div at bounding box center [18, 109] width 6 height 6
click at [124, 285] on div "Shapes" at bounding box center [125, 341] width 17 height 5
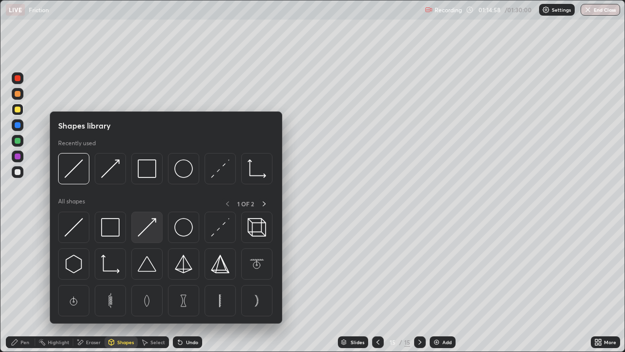
click at [150, 224] on img at bounding box center [147, 227] width 19 height 19
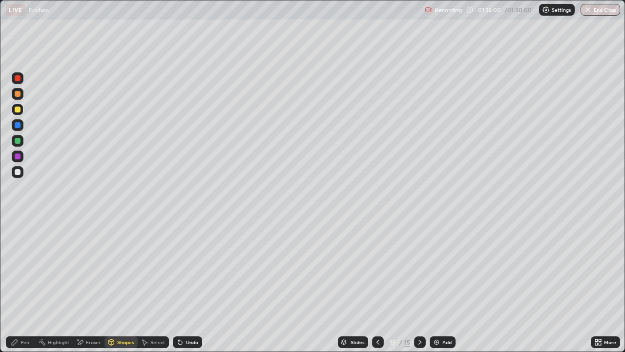
click at [27, 285] on div "Pen" at bounding box center [25, 341] width 9 height 5
click at [193, 285] on div "Undo" at bounding box center [187, 342] width 29 height 12
click at [190, 285] on div "Undo" at bounding box center [187, 342] width 29 height 12
click at [18, 81] on div at bounding box center [18, 78] width 6 height 6
click at [84, 285] on div "Eraser" at bounding box center [88, 342] width 31 height 12
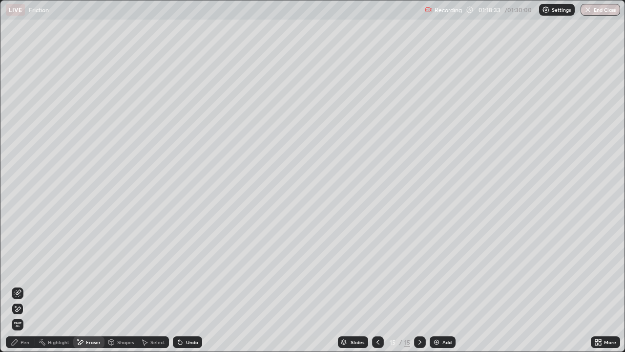
click at [23, 285] on div "Pen" at bounding box center [25, 341] width 9 height 5
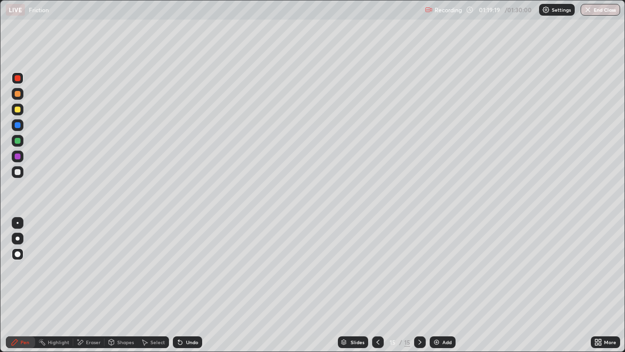
click at [18, 155] on div at bounding box center [18, 156] width 6 height 6
click at [17, 170] on div at bounding box center [18, 172] width 6 height 6
click at [20, 158] on div at bounding box center [18, 156] width 6 height 6
click at [586, 8] on img "button" at bounding box center [588, 10] width 8 height 8
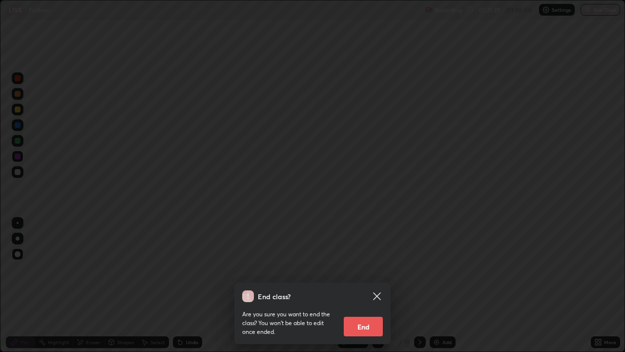
click at [378, 285] on button "End" at bounding box center [363, 326] width 39 height 20
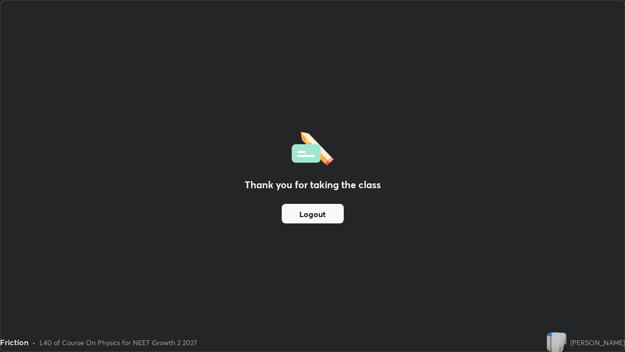
click at [547, 285] on img at bounding box center [557, 342] width 20 height 20
click at [300, 211] on button "Logout" at bounding box center [313, 214] width 62 height 20
click at [313, 219] on button "Logout" at bounding box center [313, 214] width 62 height 20
click at [317, 214] on button "Logout" at bounding box center [313, 214] width 62 height 20
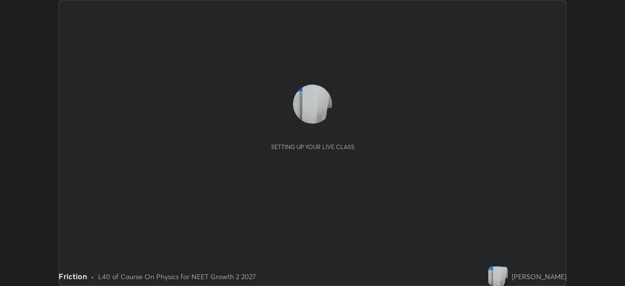
scroll to position [286, 625]
